Goal: Task Accomplishment & Management: Complete application form

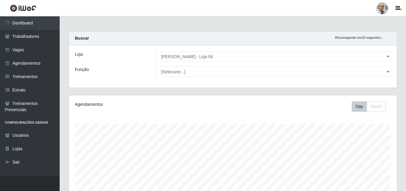
select select "251"
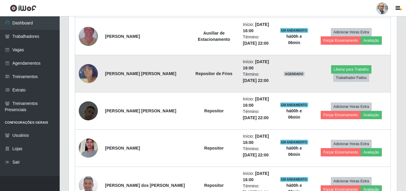
scroll to position [397, 0]
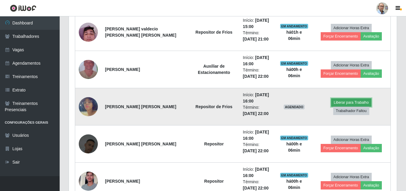
click at [331, 107] on button "Liberar para Trabalho" at bounding box center [351, 102] width 40 height 8
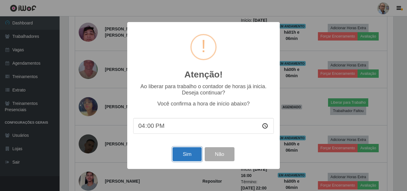
click at [184, 159] on button "Sim" at bounding box center [187, 154] width 29 height 14
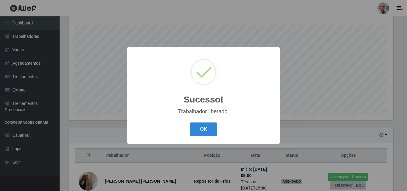
click at [357, 95] on div "Sucesso! × Trabalhador liberado. OK Cancel" at bounding box center [203, 95] width 407 height 191
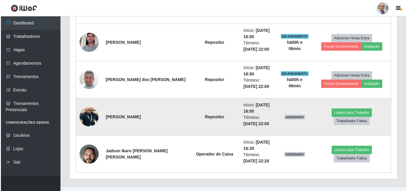
scroll to position [546, 0]
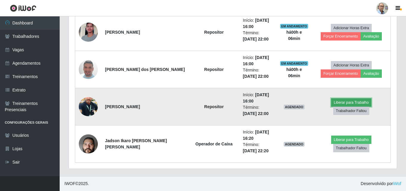
click at [336, 106] on button "Liberar para Trabalho" at bounding box center [351, 102] width 40 height 8
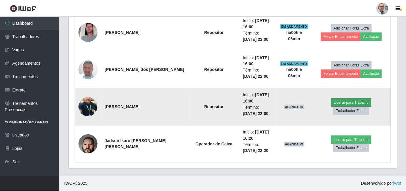
scroll to position [124, 325]
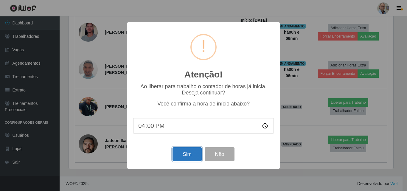
click at [192, 155] on button "Sim" at bounding box center [187, 154] width 29 height 14
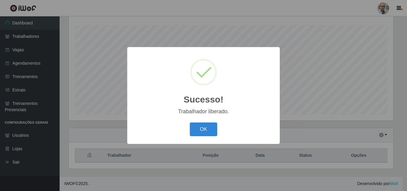
click at [307, 126] on div "Sucesso! × Trabalhador liberado. OK Cancel" at bounding box center [203, 95] width 407 height 191
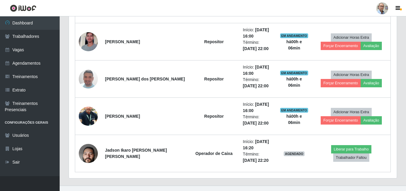
scroll to position [546, 0]
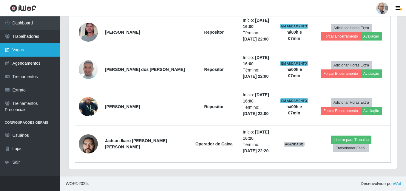
click at [26, 48] on link "Vagas" at bounding box center [30, 49] width 60 height 13
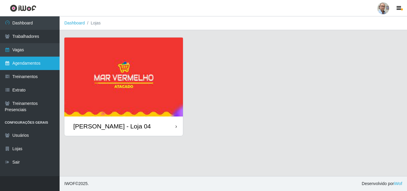
click at [21, 62] on link "Agendamentos" at bounding box center [30, 63] width 60 height 13
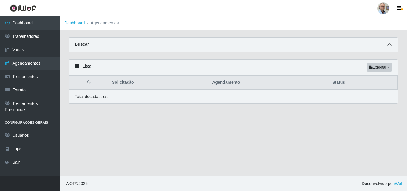
click at [390, 46] on icon at bounding box center [390, 44] width 4 height 4
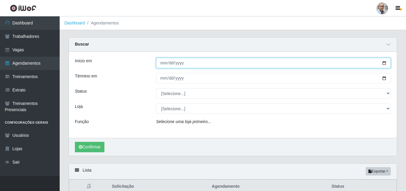
click at [385, 64] on input "Início em" at bounding box center [273, 63] width 235 height 10
type input "[DATE]"
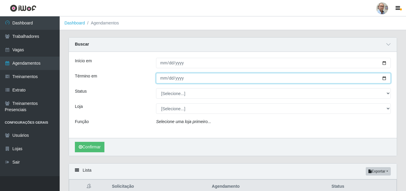
click at [385, 76] on input "Término em" at bounding box center [273, 78] width 235 height 10
type input "[DATE]"
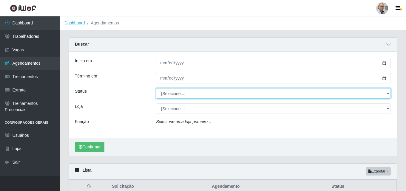
click at [386, 89] on select "[Selecione...] AGENDADO AGUARDANDO LIBERAR EM ANDAMENTO EM REVISÃO FINALIZADO C…" at bounding box center [273, 93] width 235 height 10
select select "AGENDADO"
click at [156, 89] on select "[Selecione...] AGENDADO AGUARDANDO LIBERAR EM ANDAMENTO EM REVISÃO FINALIZADO C…" at bounding box center [273, 93] width 235 height 10
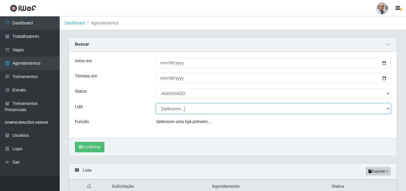
click at [193, 113] on select "[Selecione...] Mar Vermelho - Loja 04" at bounding box center [273, 109] width 235 height 10
select select "251"
click at [156, 104] on select "[Selecione...] Mar Vermelho - Loja 04" at bounding box center [273, 109] width 235 height 10
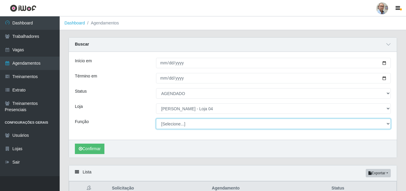
click at [194, 122] on select "[Selecione...] ASG ASG + ASG ++ Auxiliar de Depósito Auxiliar de Depósito + Aux…" at bounding box center [273, 124] width 235 height 10
select select "22"
click at [156, 119] on select "[Selecione...] ASG ASG + ASG ++ Auxiliar de Depósito Auxiliar de Depósito + Aux…" at bounding box center [273, 124] width 235 height 10
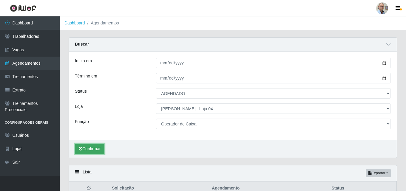
click at [92, 152] on button "Confirmar" at bounding box center [90, 149] width 30 height 10
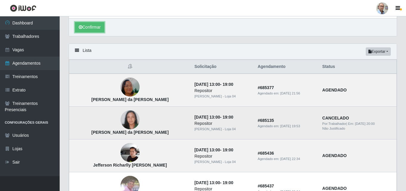
scroll to position [41, 0]
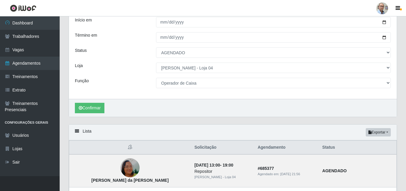
click at [90, 103] on div "Confirmar" at bounding box center [233, 108] width 328 height 18
click at [89, 106] on button "Confirmar" at bounding box center [90, 108] width 30 height 10
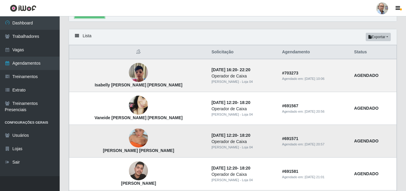
scroll to position [126, 0]
